Goal: Transaction & Acquisition: Purchase product/service

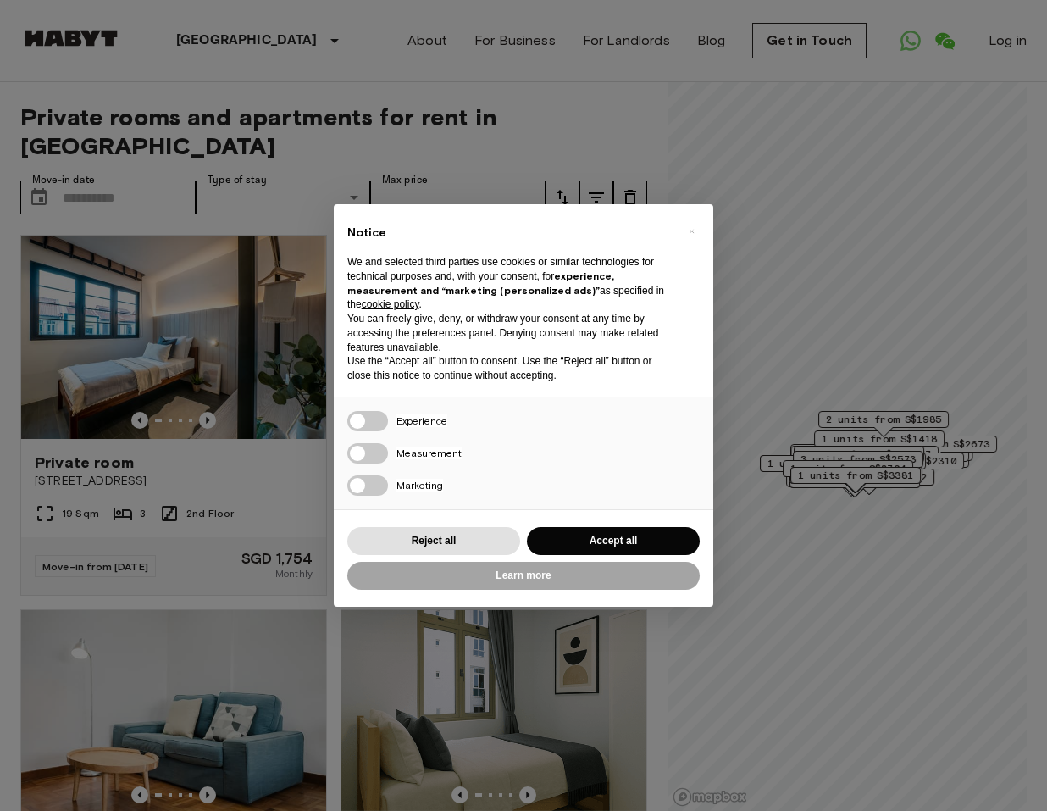
click at [590, 517] on div "× Notice We and selected third parties use cookies or similar technologies for …" at bounding box center [524, 405] width 380 height 402
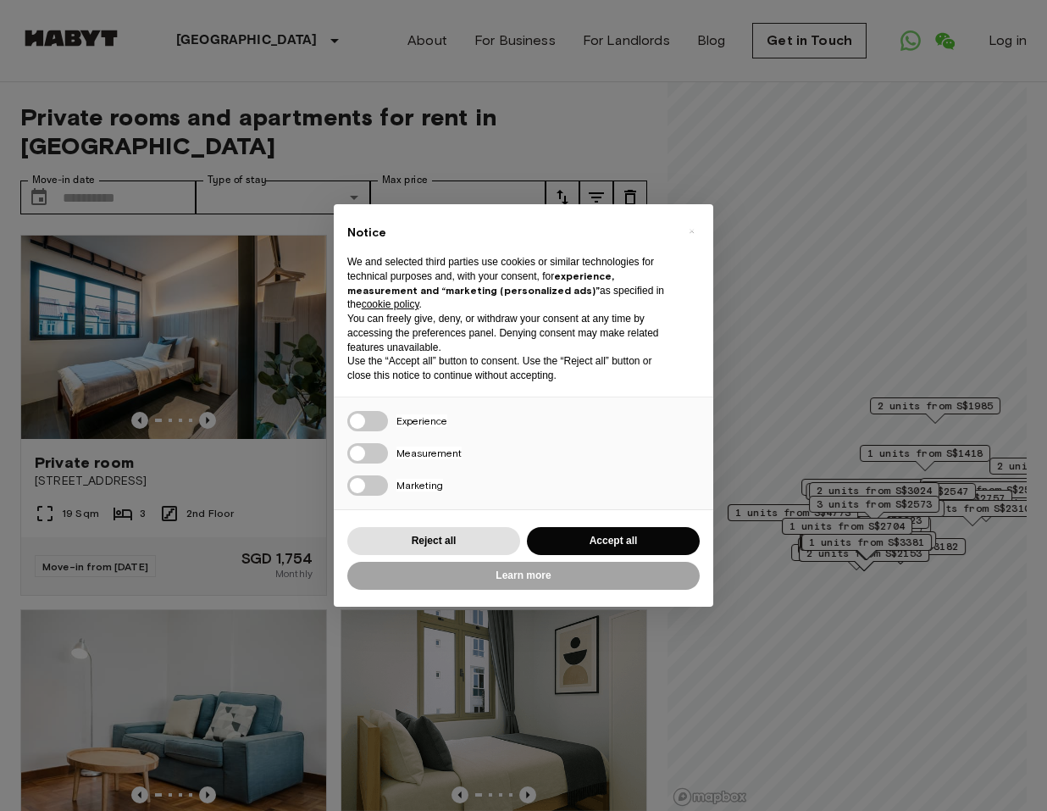
click at [589, 524] on div "Reject all Accept all" at bounding box center [523, 541] width 352 height 35
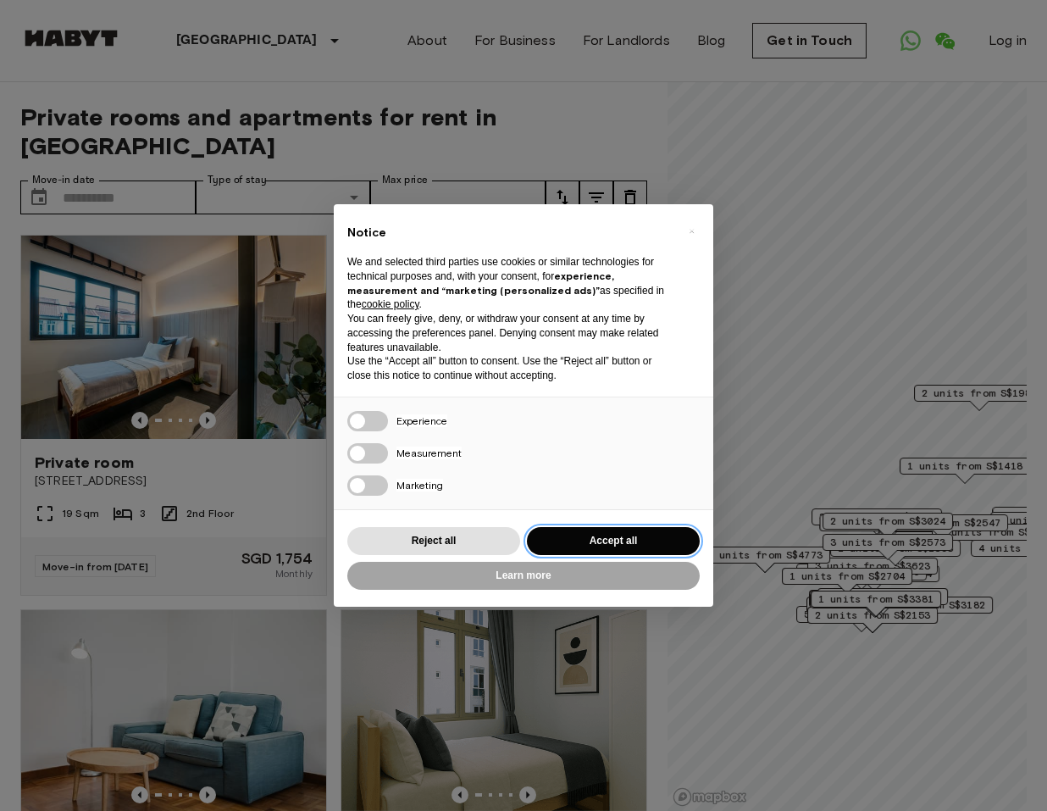
click at [584, 537] on button "Accept all" at bounding box center [613, 541] width 173 height 28
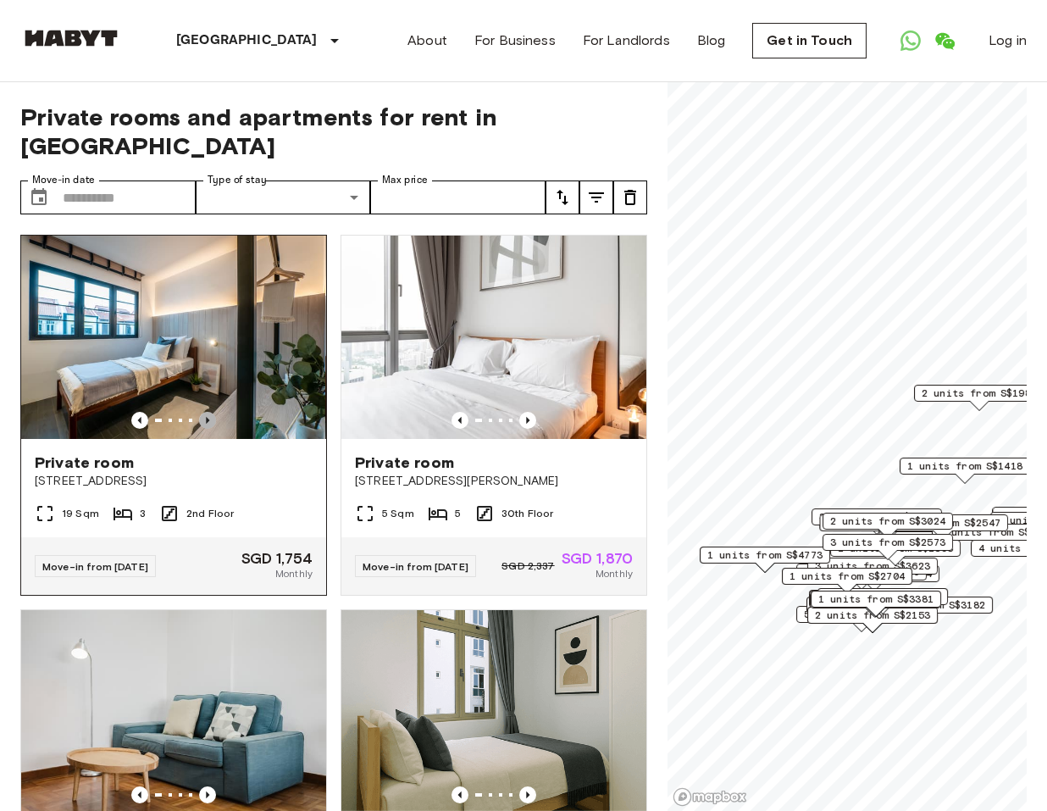
click at [207, 412] on icon "Previous image" at bounding box center [207, 420] width 17 height 17
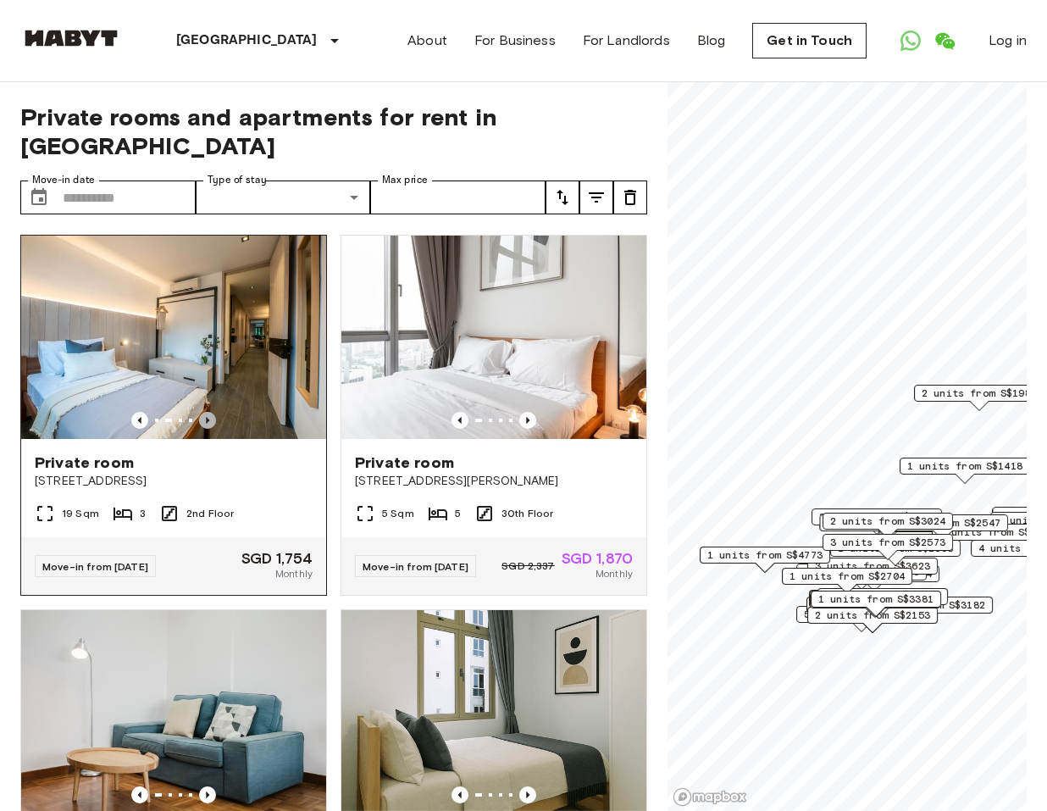
click at [207, 417] on icon "Previous image" at bounding box center [207, 420] width 3 height 7
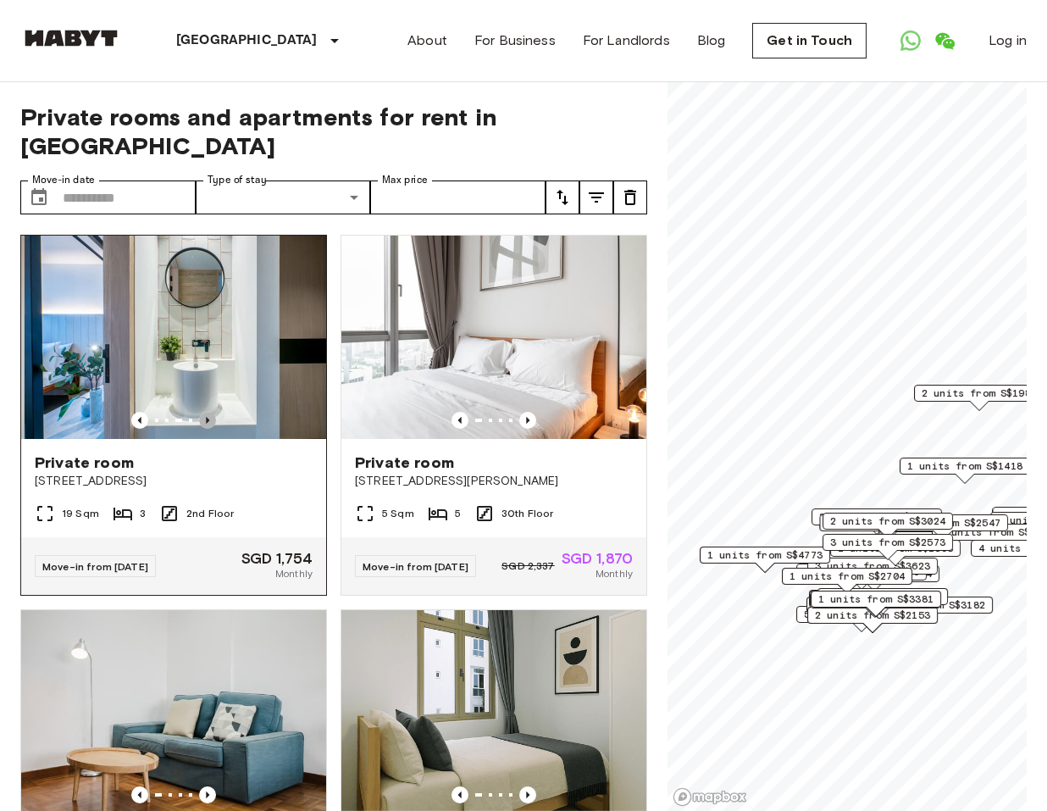
click at [207, 417] on icon "Previous image" at bounding box center [207, 420] width 3 height 7
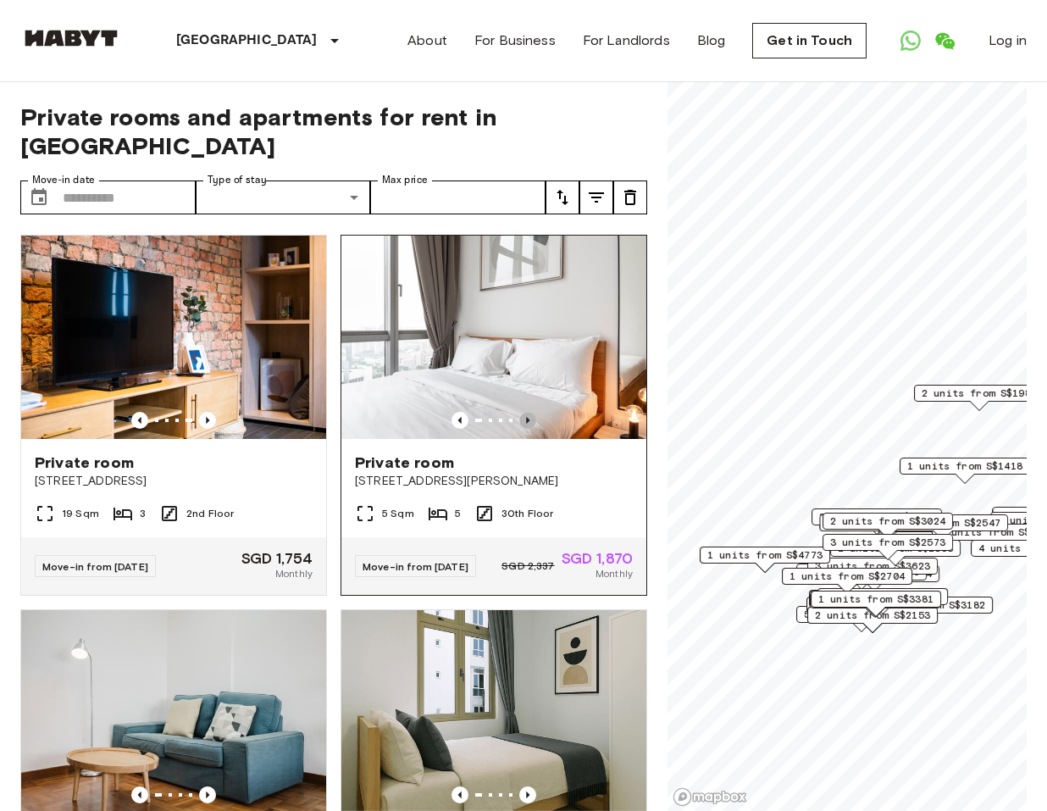
click at [529, 412] on icon "Previous image" at bounding box center [527, 420] width 17 height 17
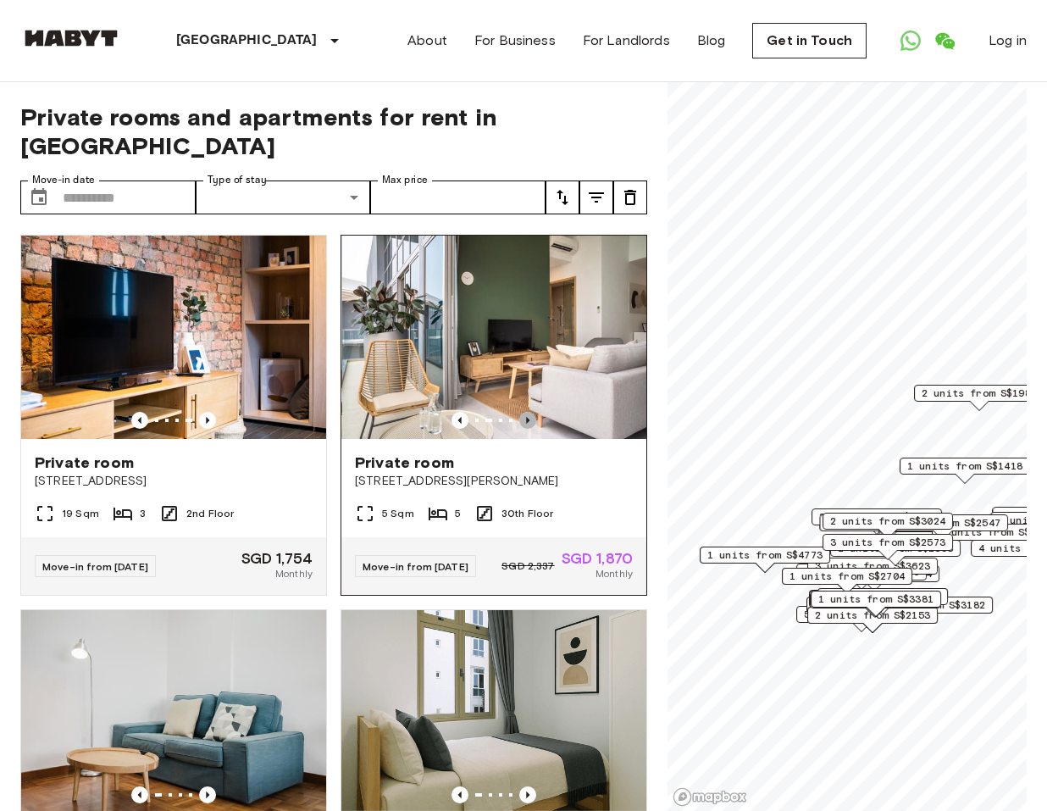
click at [530, 412] on icon "Previous image" at bounding box center [527, 420] width 17 height 17
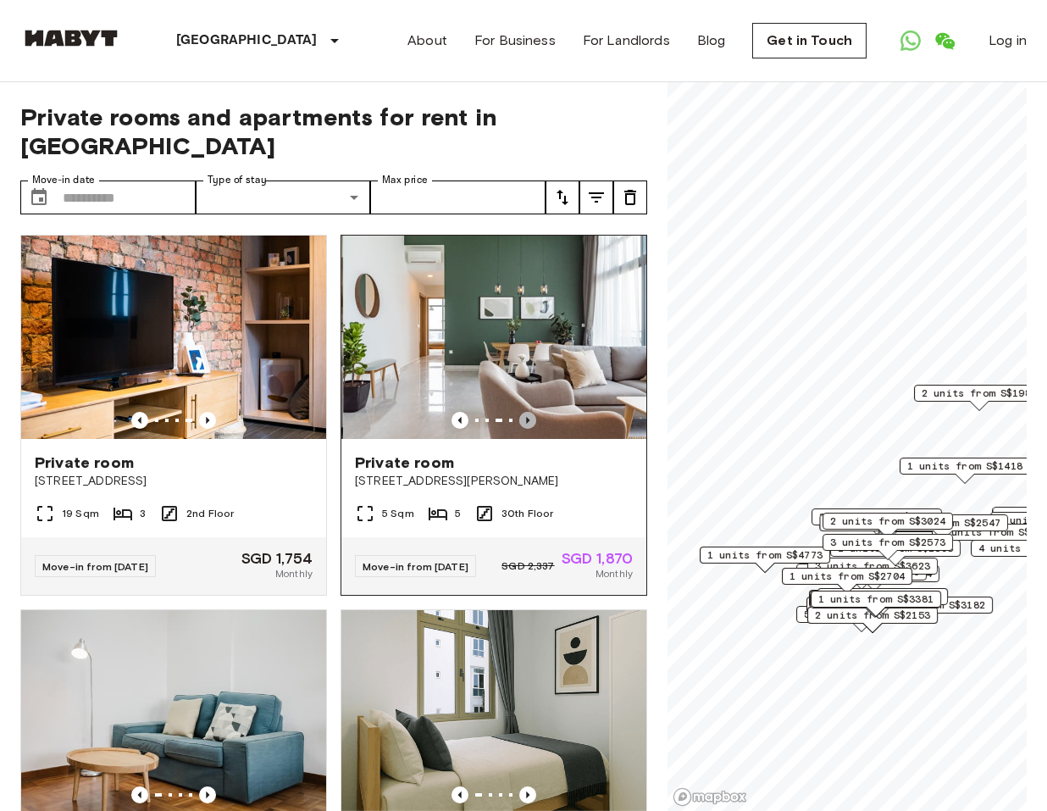
click at [531, 412] on icon "Previous image" at bounding box center [527, 420] width 17 height 17
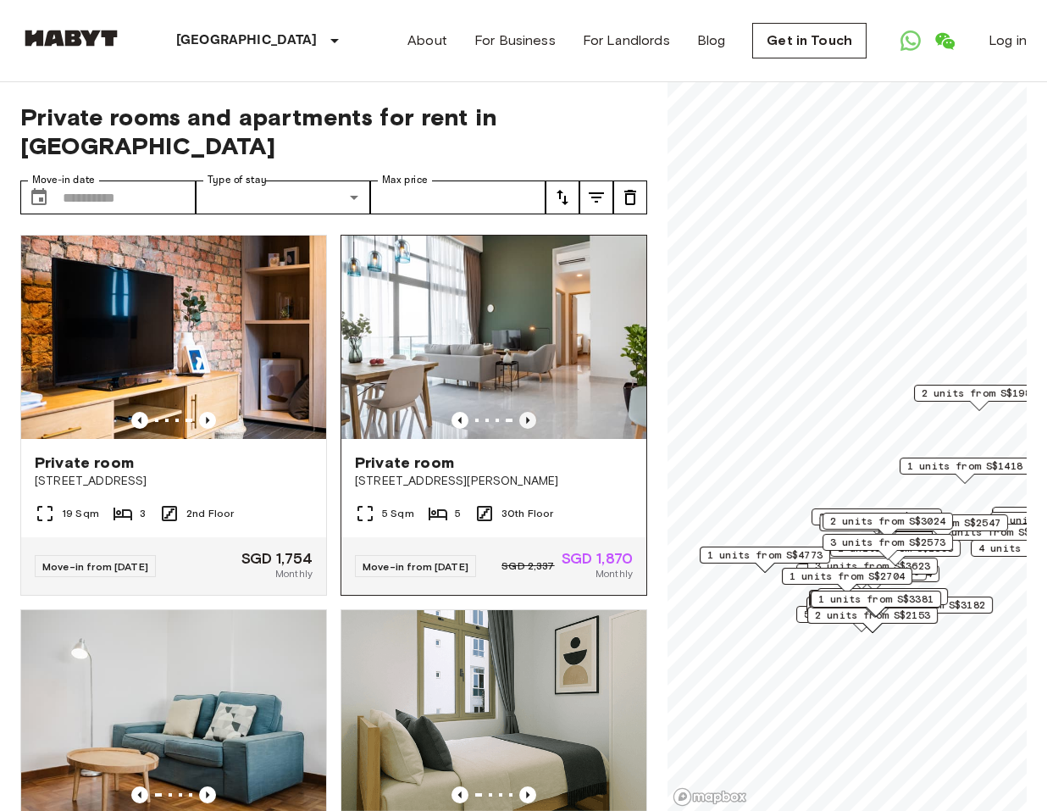
click at [529, 412] on icon "Previous image" at bounding box center [527, 420] width 17 height 17
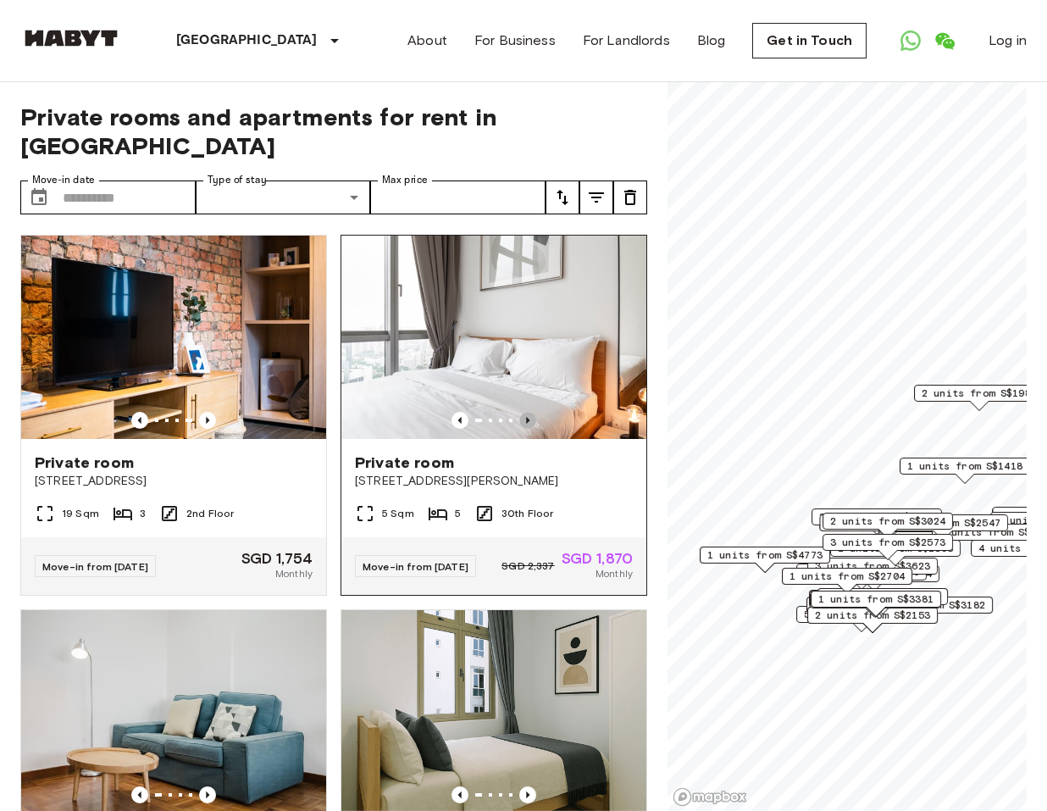
click at [529, 412] on icon "Previous image" at bounding box center [527, 420] width 17 height 17
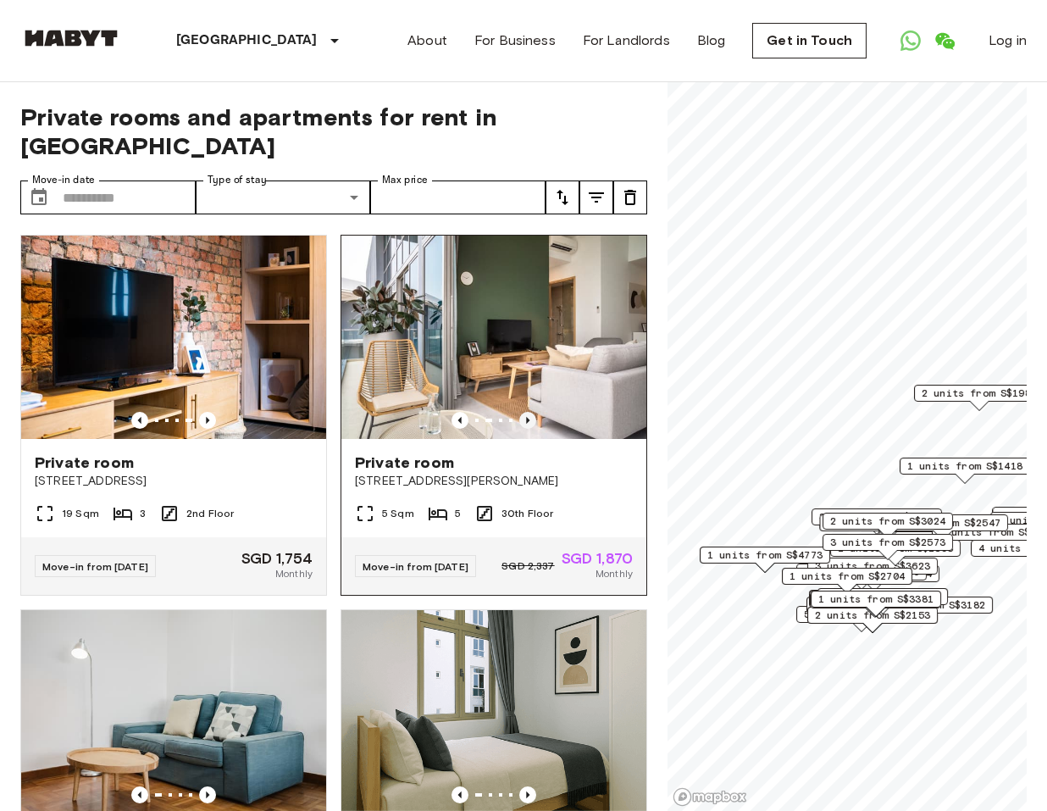
click at [529, 412] on icon "Previous image" at bounding box center [527, 420] width 17 height 17
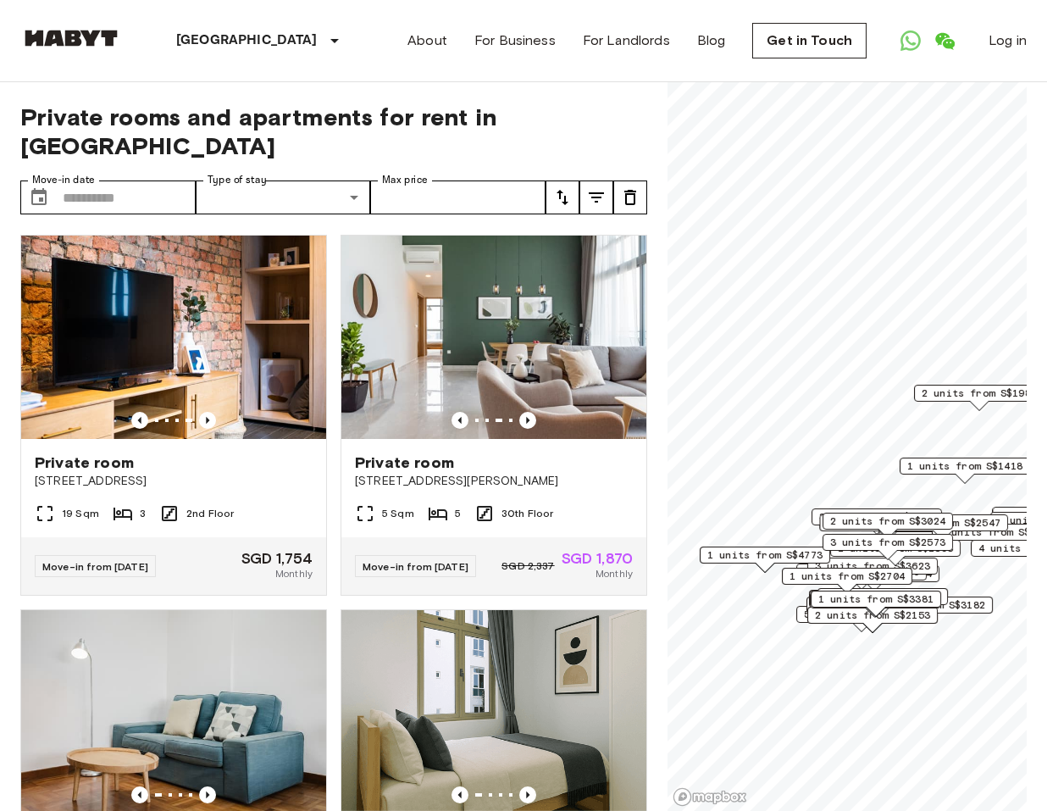
click at [603, 187] on icon "tune" at bounding box center [596, 197] width 20 height 20
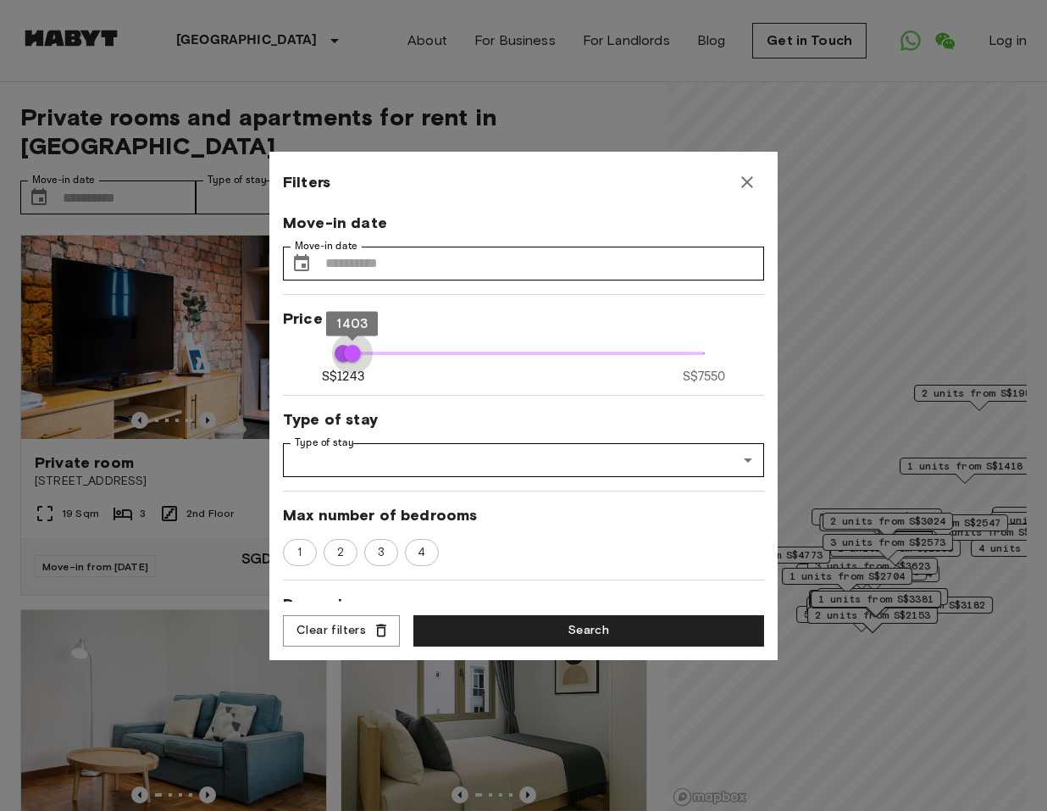
drag, startPoint x: 702, startPoint y: 355, endPoint x: 356, endPoint y: 357, distance: 346.5
click at [353, 357] on span "1403" at bounding box center [352, 353] width 17 height 17
type input "****"
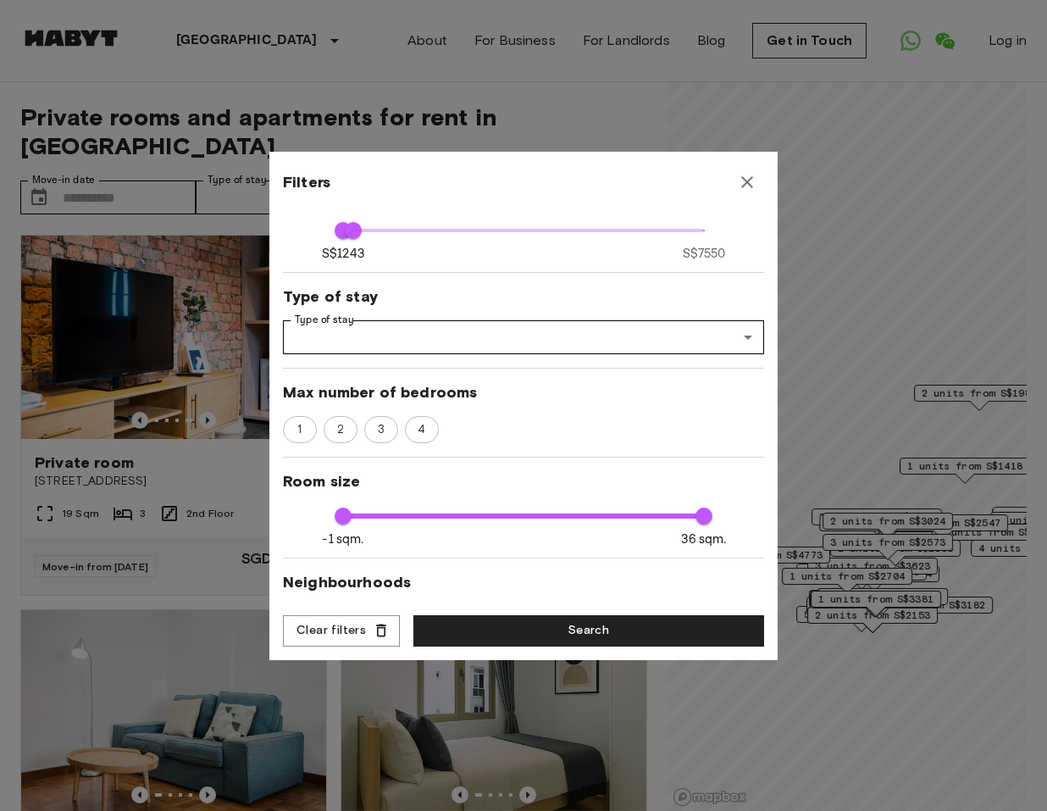
scroll to position [174, 0]
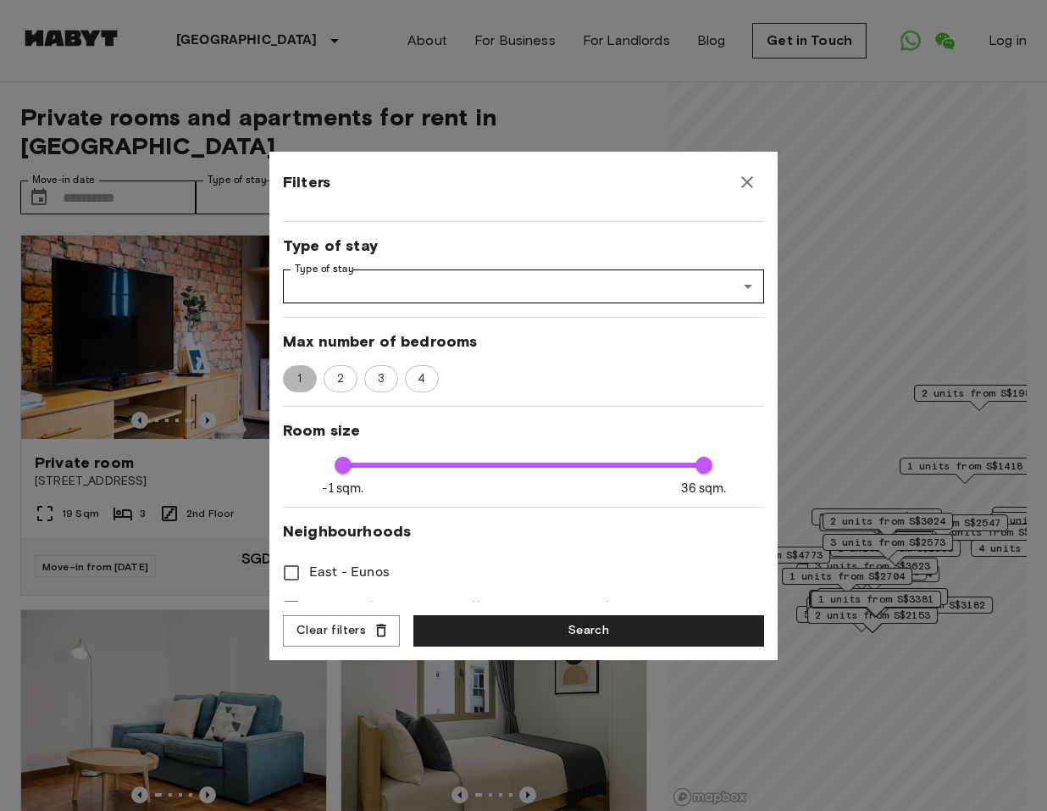
click at [299, 370] on span "1" at bounding box center [299, 378] width 23 height 17
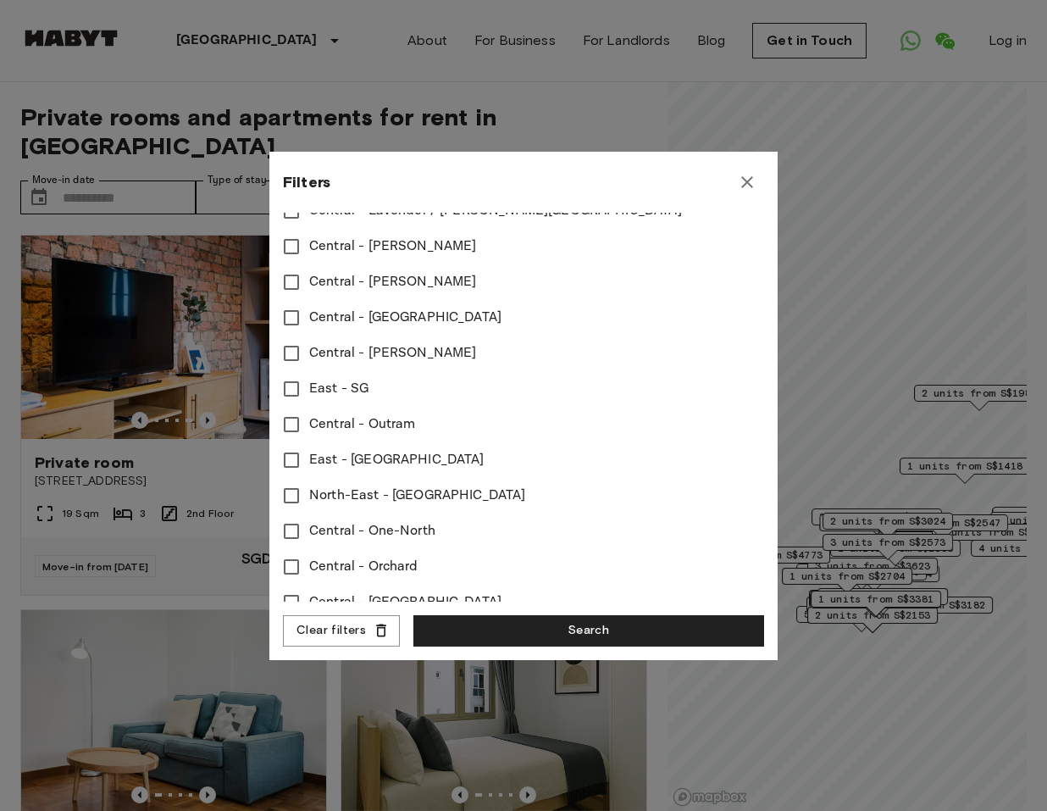
scroll to position [660, 0]
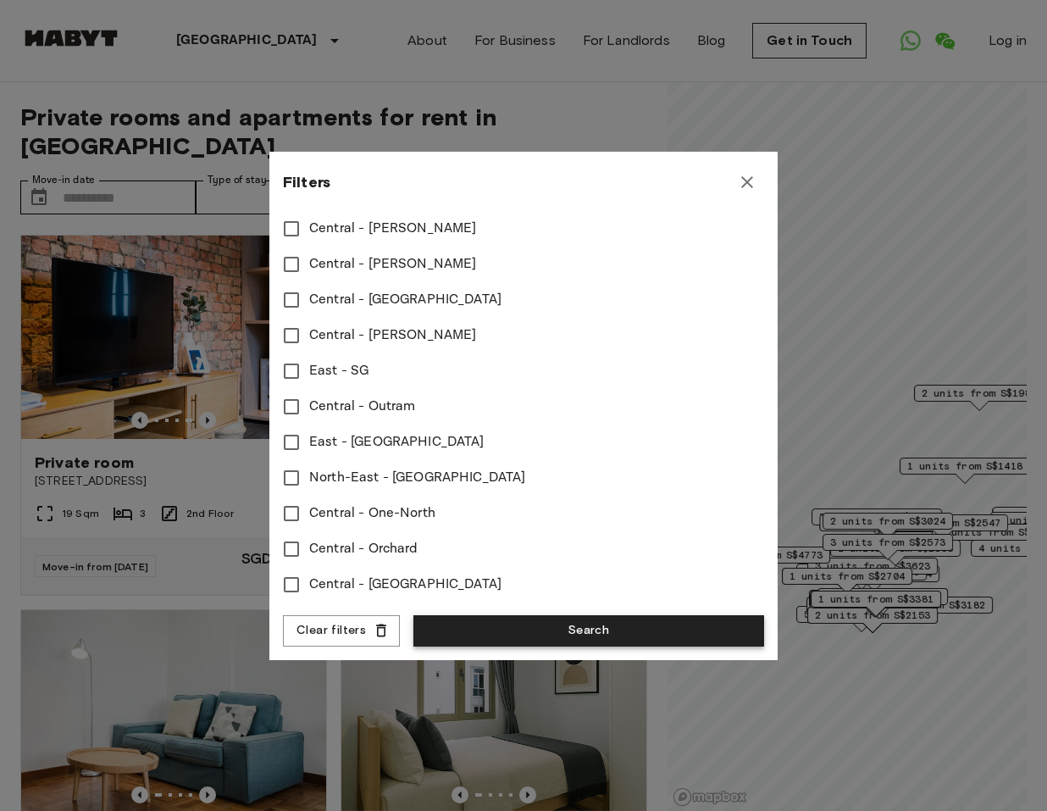
click at [496, 633] on button "Search" at bounding box center [588, 630] width 351 height 31
type input "****"
